Goal: Task Accomplishment & Management: Complete application form

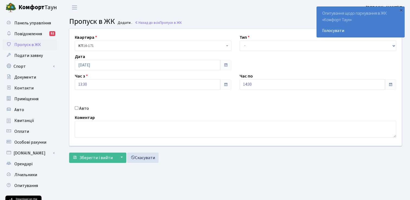
select select "3"
click at [240, 41] on select "- Доставка Таксі Гості Сервіс" at bounding box center [318, 46] width 157 height 10
click at [95, 156] on span "Зберегти і вийти" at bounding box center [95, 158] width 33 height 6
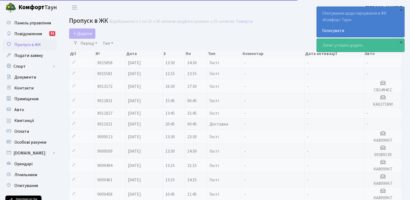
select select "25"
